Goal: Task Accomplishment & Management: Use online tool/utility

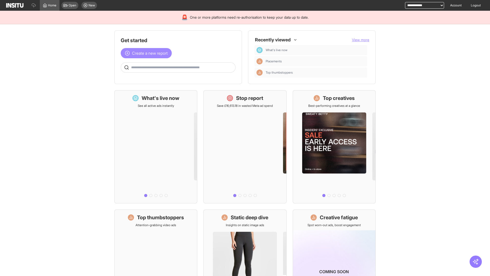
click at [148, 53] on span "Create a new report" at bounding box center [150, 53] width 36 height 6
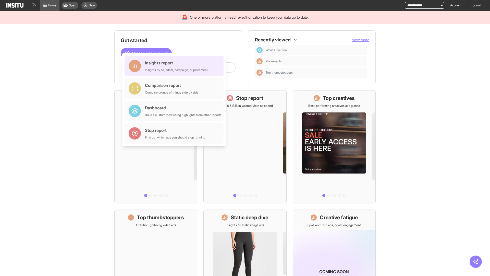
click at [175, 66] on div "Insights report Insights by ad, adset, campaign, or placement" at bounding box center [176, 66] width 63 height 12
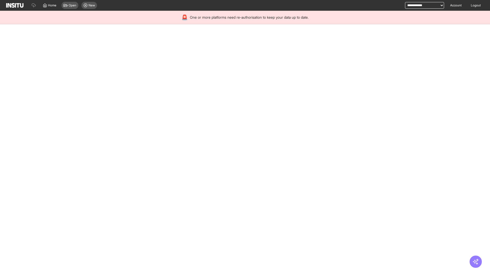
select select "**"
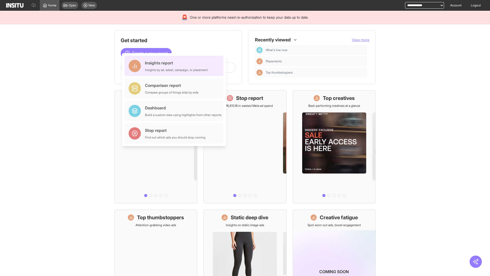
click at [175, 66] on div "Insights report Insights by ad, adset, campaign, or placement" at bounding box center [176, 66] width 63 height 12
